Goal: Find specific page/section: Find specific page/section

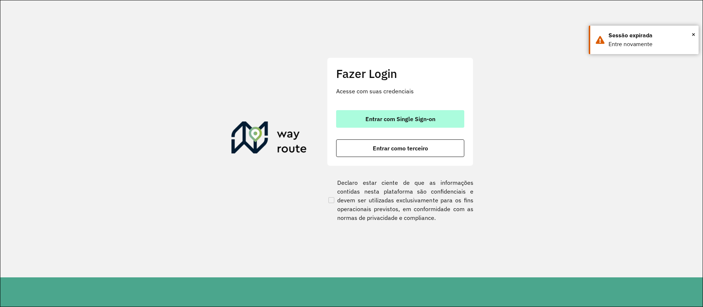
click at [407, 118] on span "Entrar com Single Sign-on" at bounding box center [400, 119] width 70 height 6
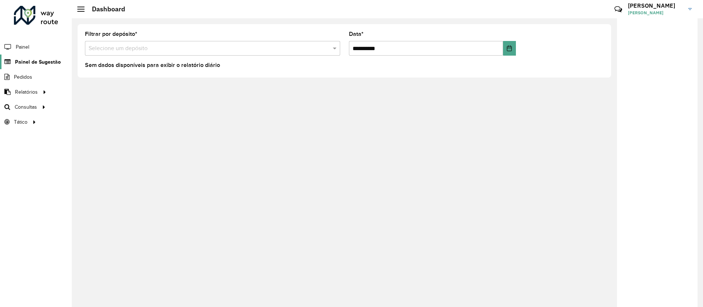
click at [32, 59] on span "Painel de Sugestão" at bounding box center [38, 62] width 46 height 8
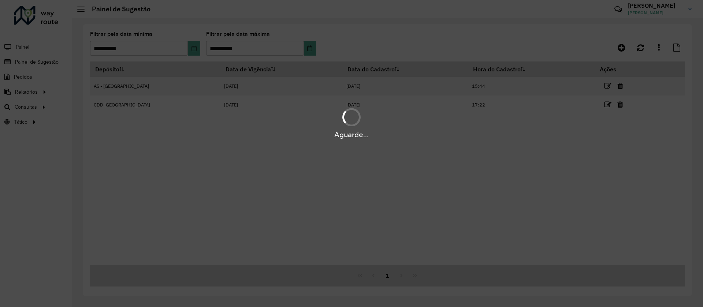
click at [195, 49] on div "Aguarde..." at bounding box center [351, 153] width 703 height 307
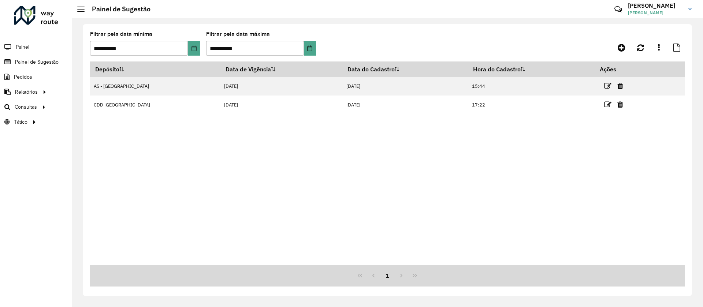
drag, startPoint x: 476, startPoint y: 173, endPoint x: 490, endPoint y: 168, distance: 15.0
click at [477, 172] on div "Depósito Data de Vigência Data do Cadastro Hora do Cadastro Ações AS - [GEOGRAP…" at bounding box center [387, 163] width 594 height 204
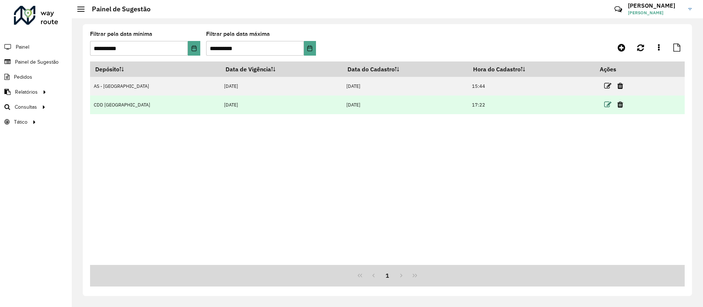
click at [604, 107] on icon at bounding box center [607, 104] width 7 height 7
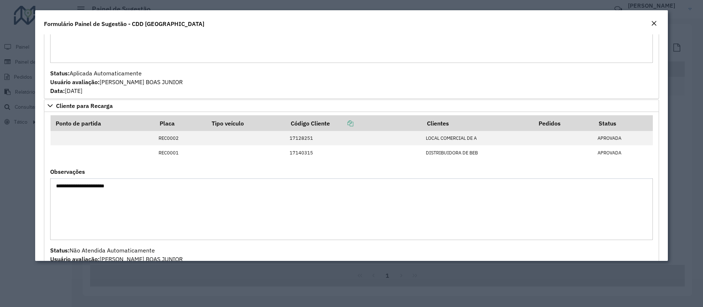
scroll to position [604, 0]
